Goal: Information Seeking & Learning: Learn about a topic

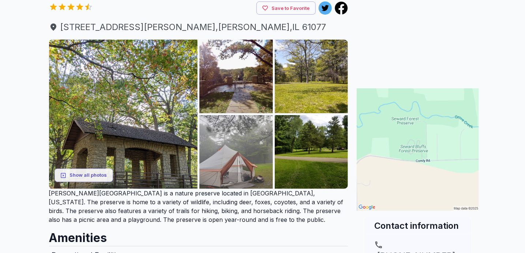
scroll to position [109, 0]
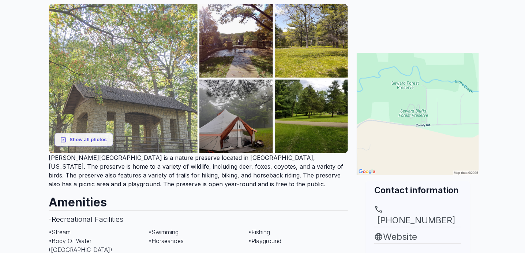
click at [153, 108] on img at bounding box center [123, 78] width 149 height 149
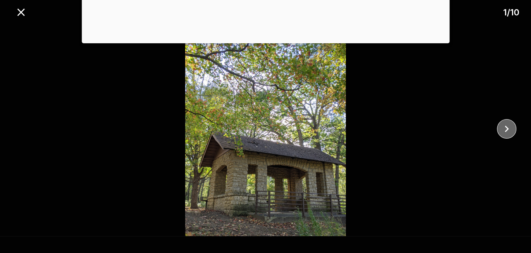
click at [507, 133] on icon "close" at bounding box center [506, 128] width 13 height 13
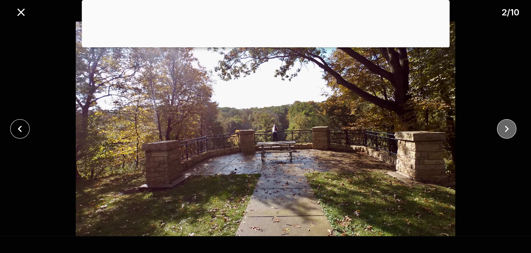
click at [507, 133] on icon "close" at bounding box center [506, 128] width 13 height 13
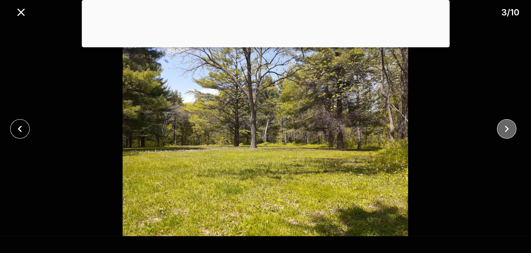
click at [507, 133] on icon "close" at bounding box center [506, 128] width 13 height 13
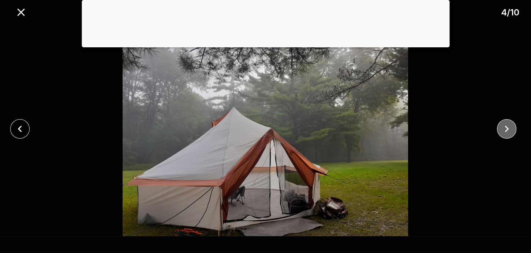
click at [507, 133] on icon "close" at bounding box center [506, 128] width 13 height 13
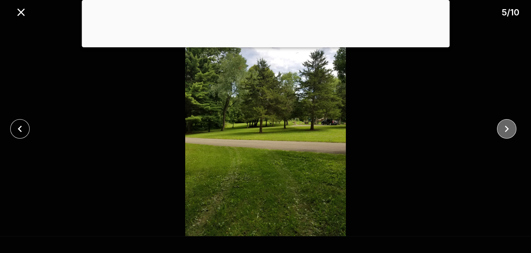
click at [507, 133] on icon "close" at bounding box center [506, 128] width 13 height 13
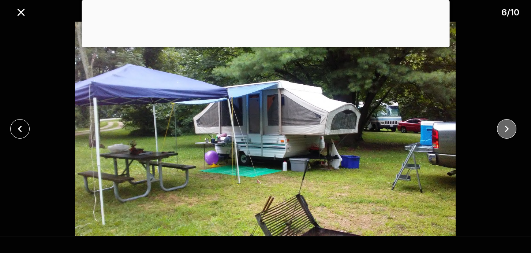
click at [507, 133] on icon "close" at bounding box center [506, 128] width 13 height 13
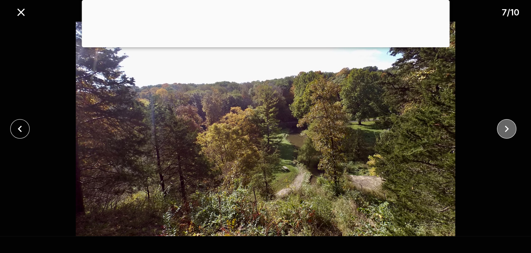
click at [507, 130] on icon "close" at bounding box center [507, 129] width 4 height 7
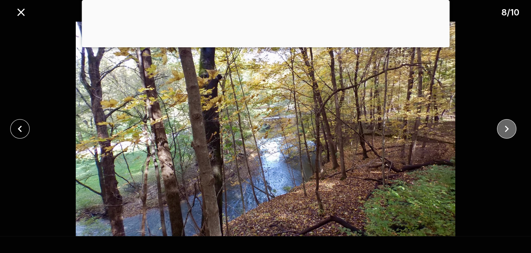
click at [507, 130] on icon "close" at bounding box center [507, 129] width 4 height 7
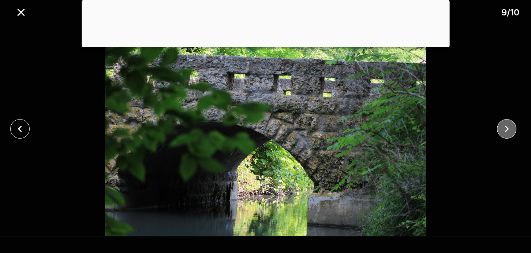
click at [507, 130] on icon "close" at bounding box center [507, 129] width 4 height 7
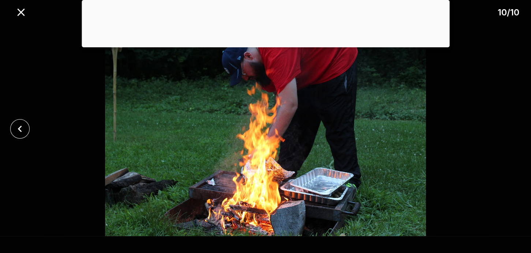
click at [507, 130] on div at bounding box center [265, 129] width 531 height 214
click at [23, 11] on icon "close" at bounding box center [21, 12] width 13 height 13
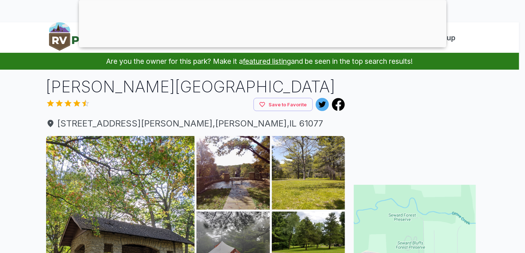
scroll to position [0, 0]
